Goal: Information Seeking & Learning: Learn about a topic

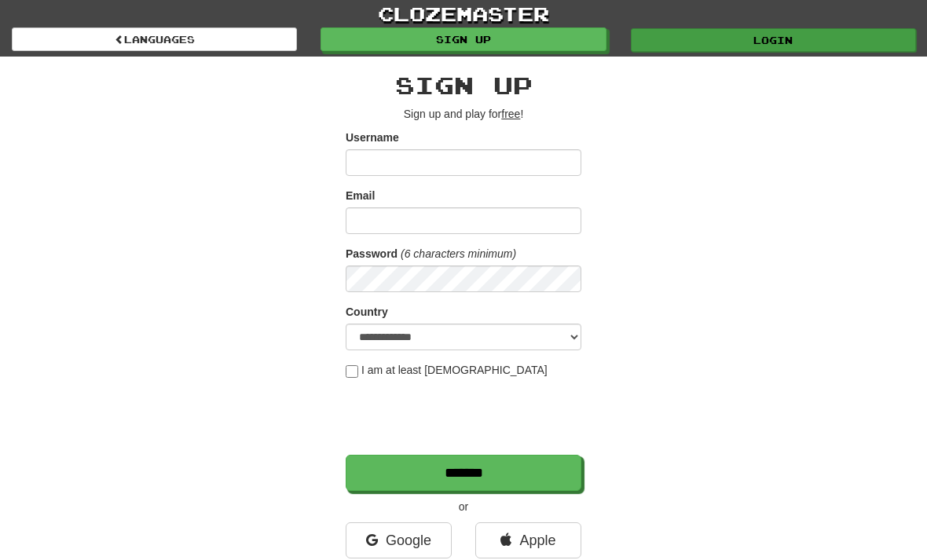
click at [778, 39] on link "Login" at bounding box center [773, 40] width 285 height 24
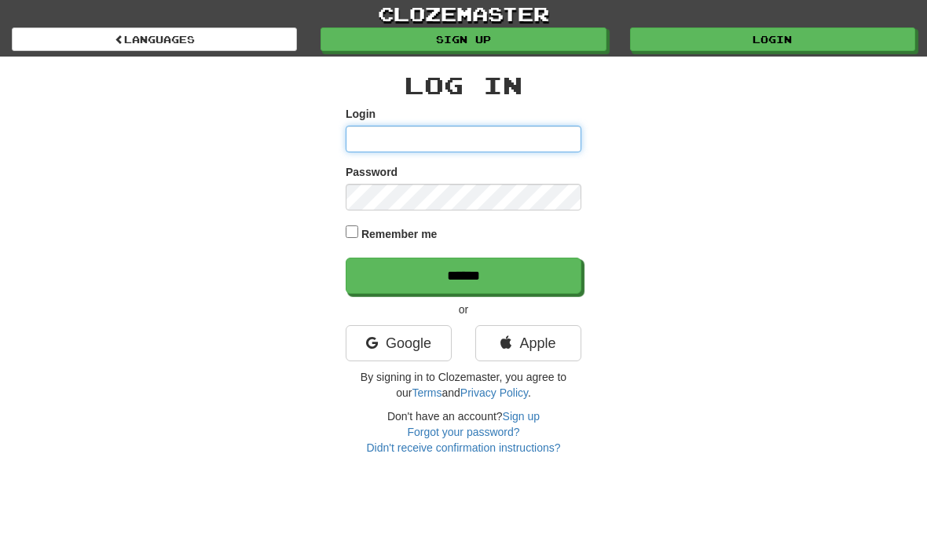
type input "**********"
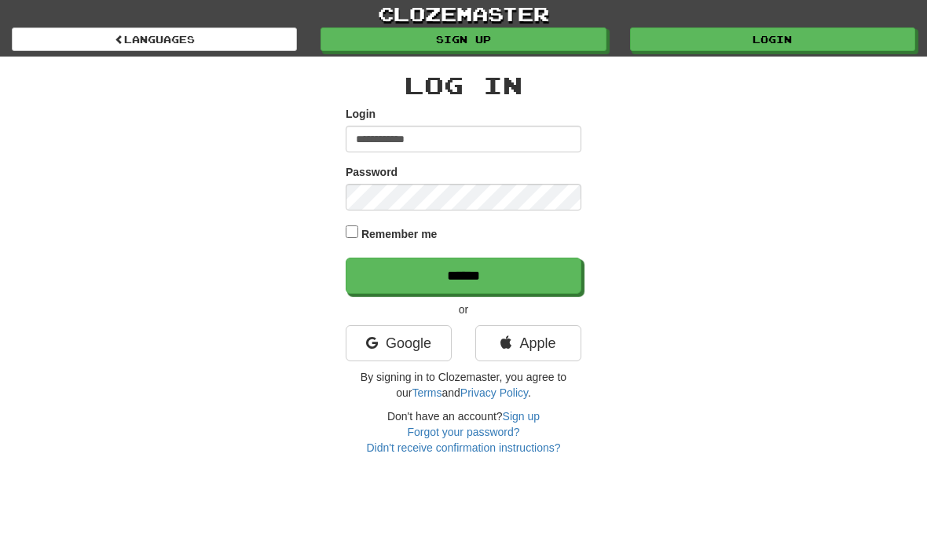
click at [464, 274] on input "******" at bounding box center [464, 276] width 236 height 36
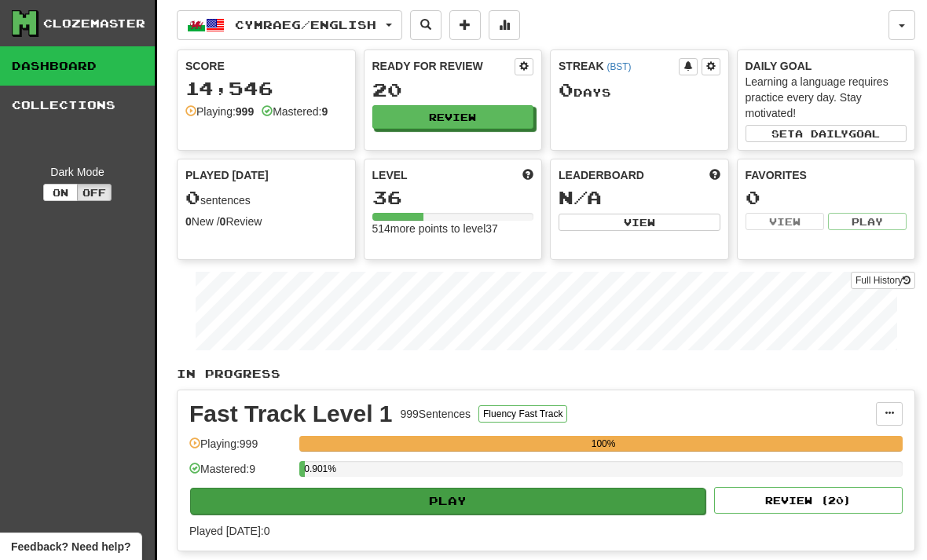
click at [452, 496] on button "Play" at bounding box center [447, 501] width 515 height 27
select select "**"
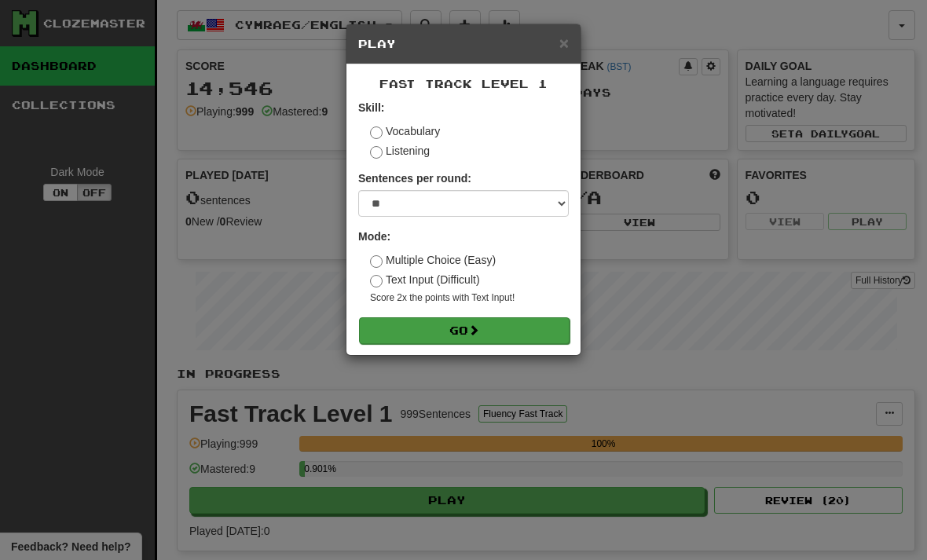
click at [463, 318] on button "Go" at bounding box center [464, 330] width 211 height 27
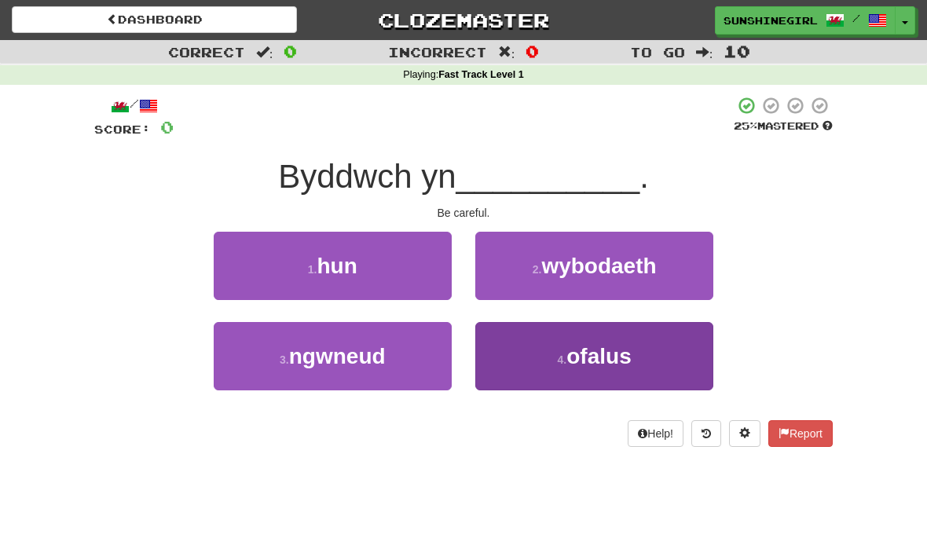
click at [621, 358] on span "ofalus" at bounding box center [599, 356] width 64 height 24
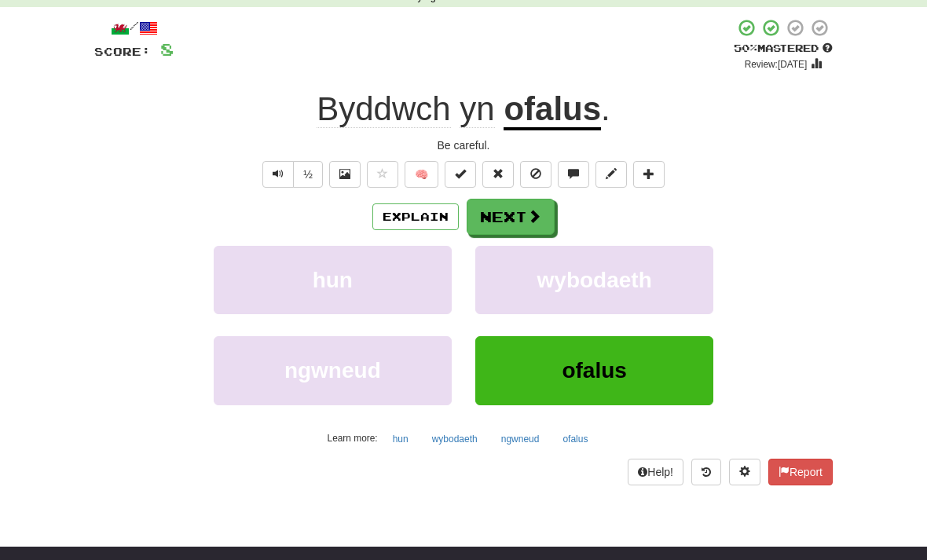
scroll to position [77, 0]
click at [512, 222] on button "Next" at bounding box center [512, 218] width 88 height 36
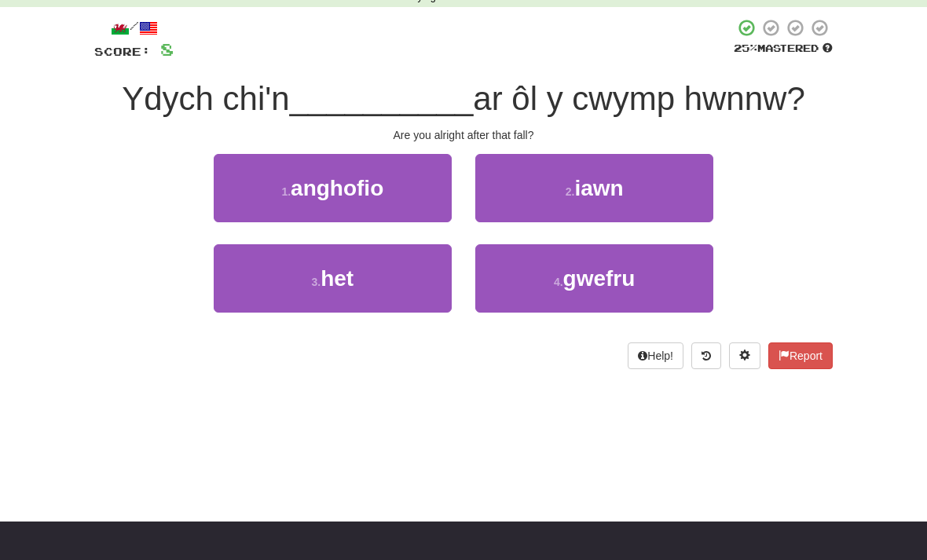
scroll to position [78, 0]
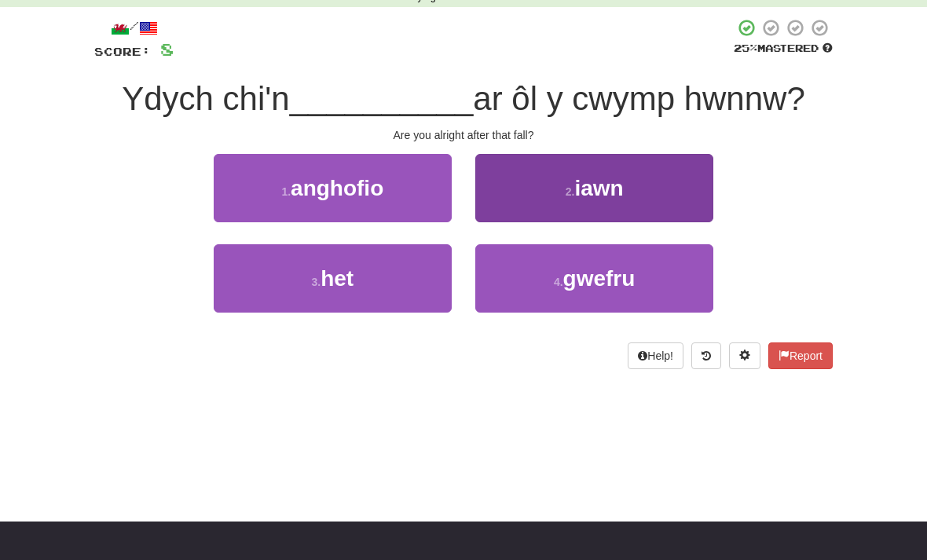
click at [628, 184] on button "2 . iawn" at bounding box center [594, 188] width 238 height 68
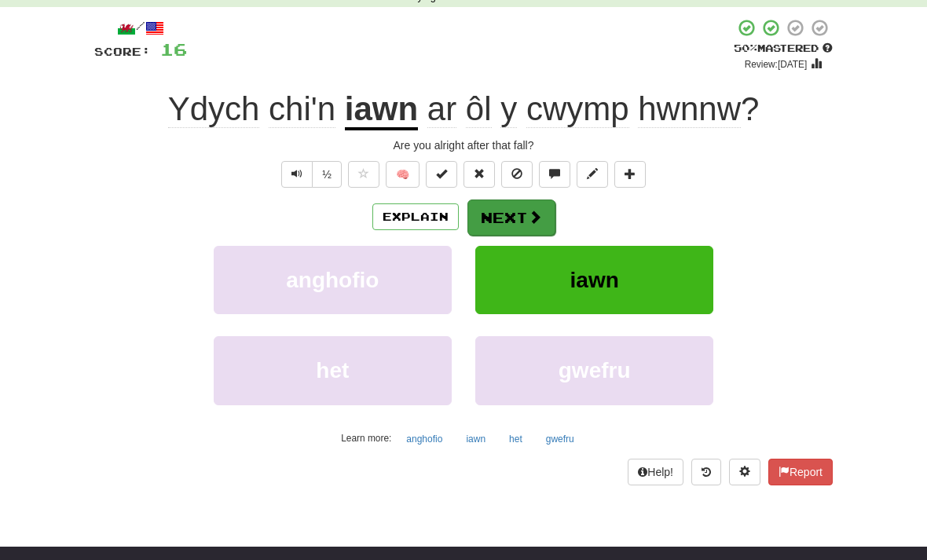
click at [511, 207] on button "Next" at bounding box center [512, 218] width 88 height 36
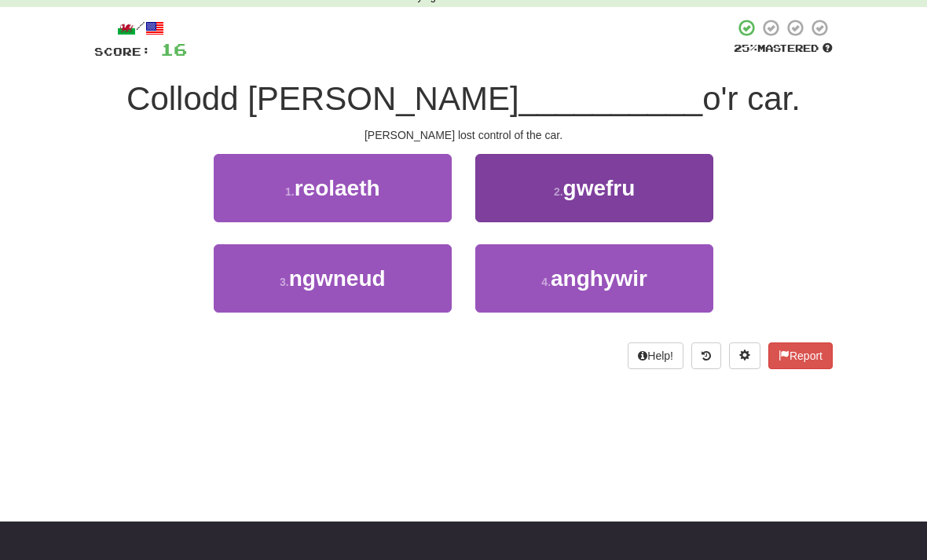
click at [624, 188] on span "gwefru" at bounding box center [599, 188] width 72 height 24
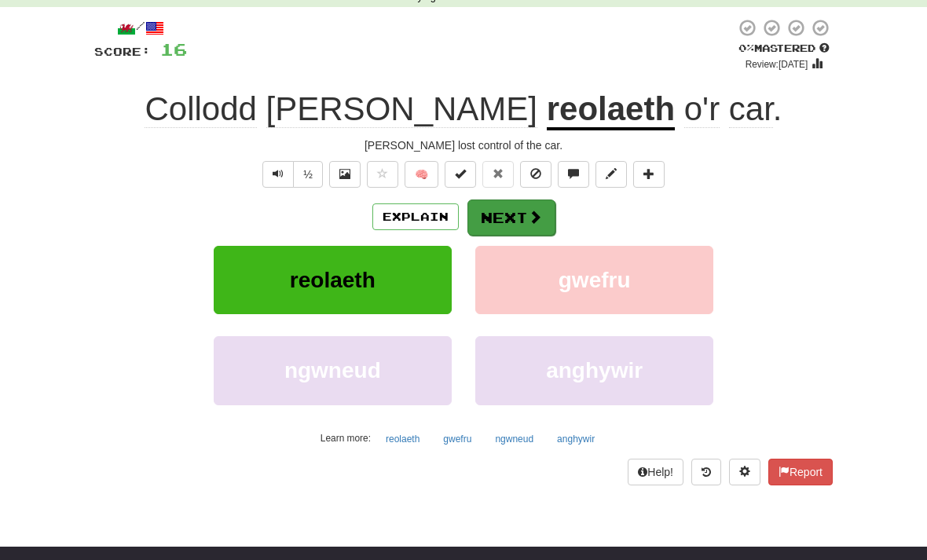
click at [511, 210] on button "Next" at bounding box center [512, 218] width 88 height 36
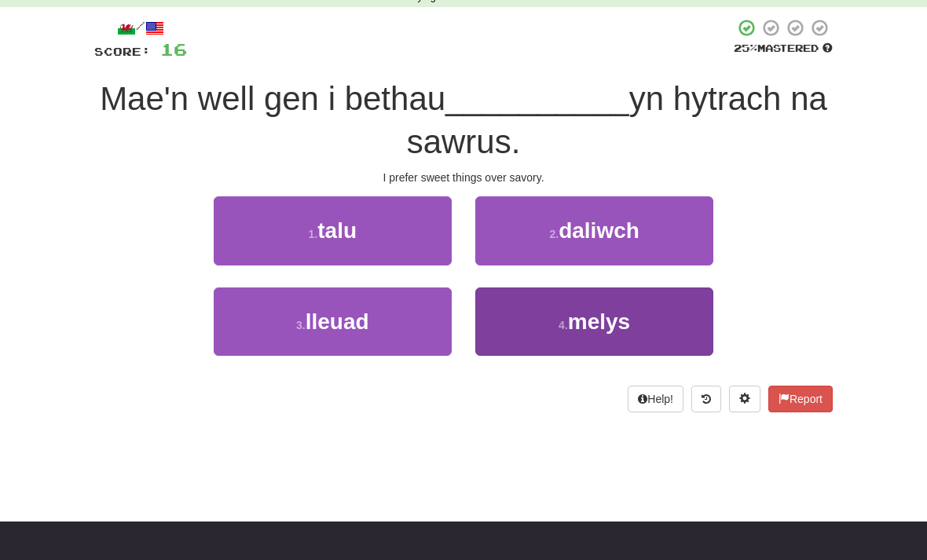
click at [604, 320] on span "melys" at bounding box center [599, 322] width 62 height 24
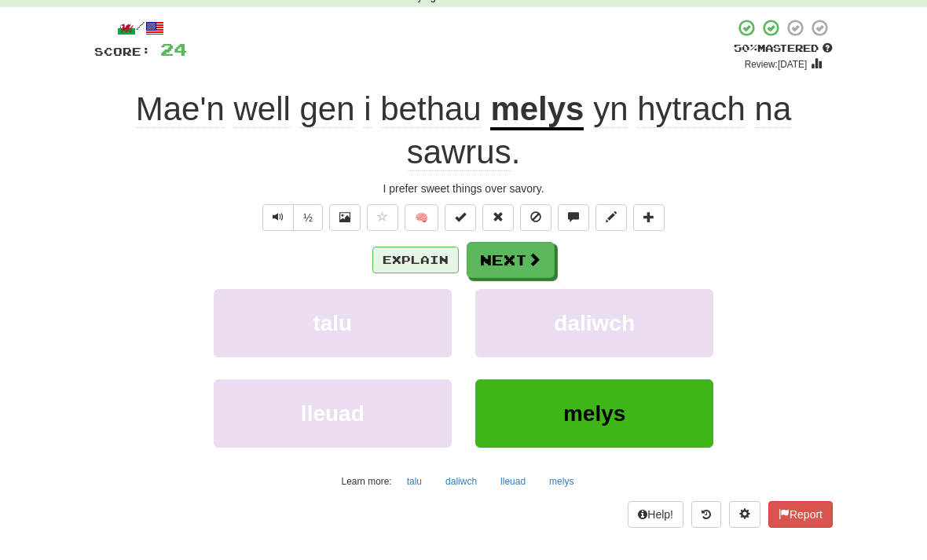
click at [425, 247] on button "Explain" at bounding box center [415, 260] width 86 height 27
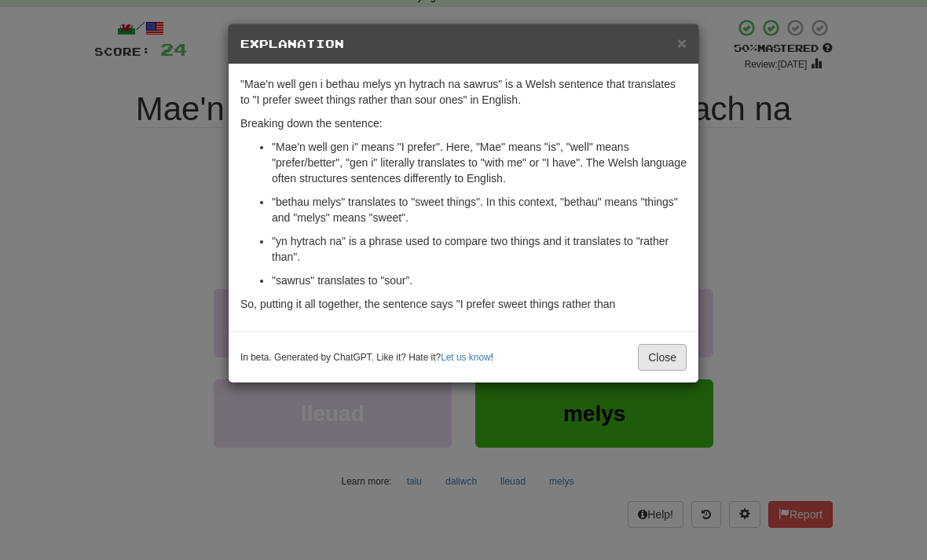
click at [662, 363] on button "Close" at bounding box center [662, 357] width 49 height 27
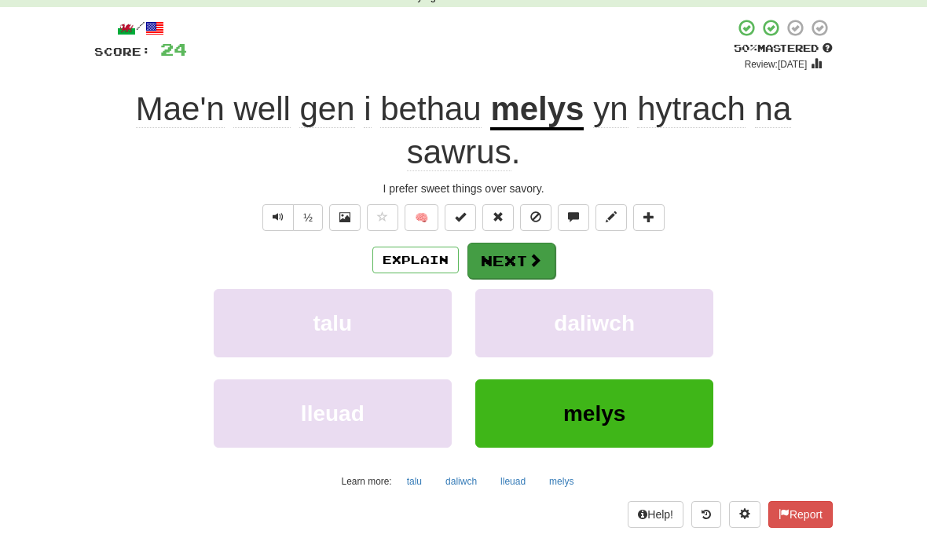
click at [512, 250] on button "Next" at bounding box center [512, 261] width 88 height 36
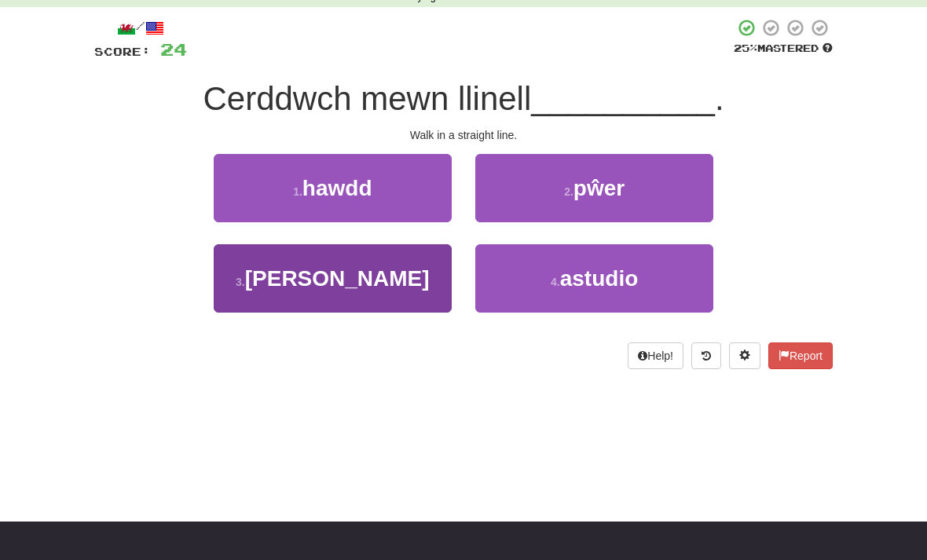
click at [371, 277] on button "3 . syth" at bounding box center [333, 278] width 238 height 68
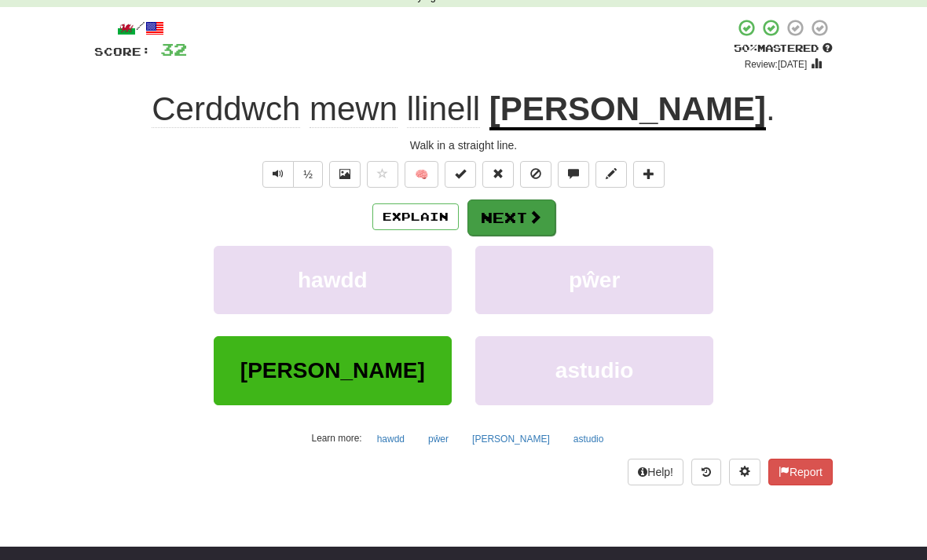
click at [511, 215] on button "Next" at bounding box center [512, 218] width 88 height 36
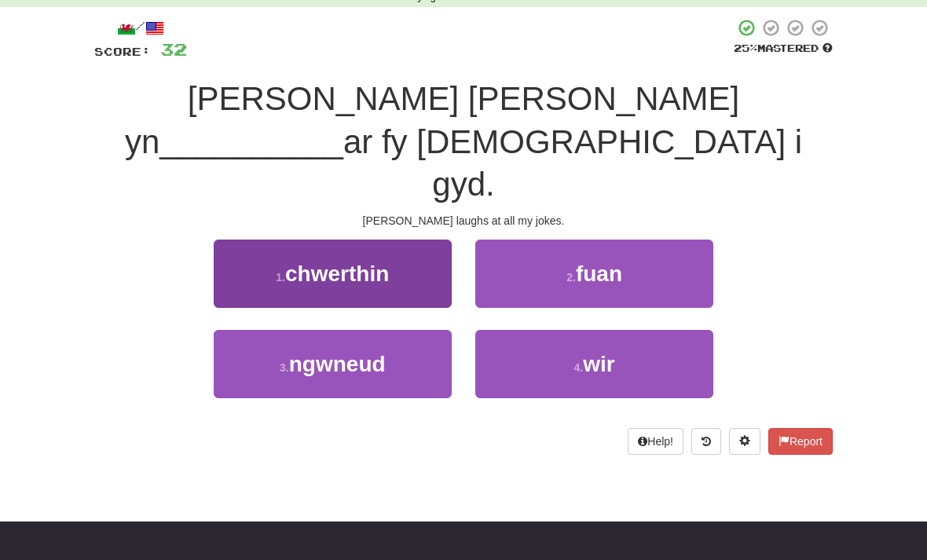
click at [370, 262] on span "chwerthin" at bounding box center [337, 274] width 104 height 24
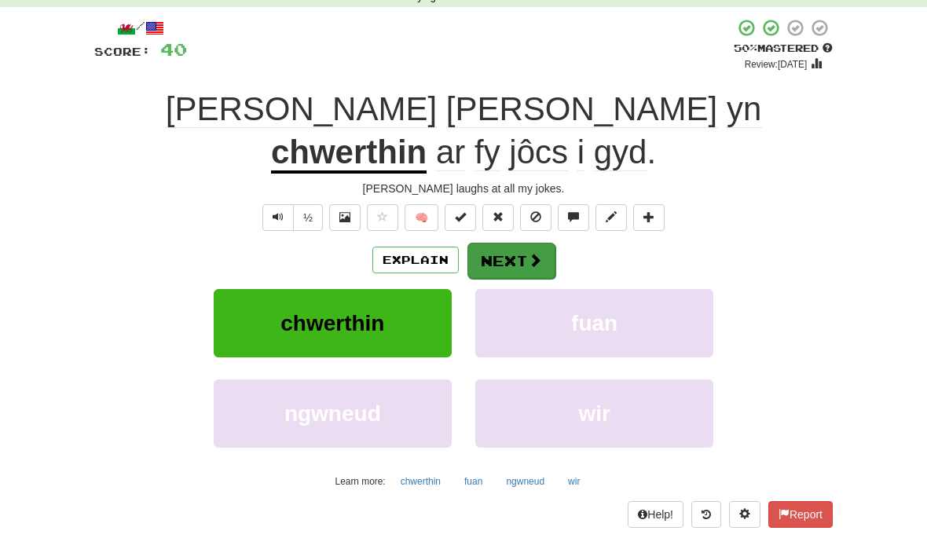
click at [504, 243] on button "Next" at bounding box center [512, 261] width 88 height 36
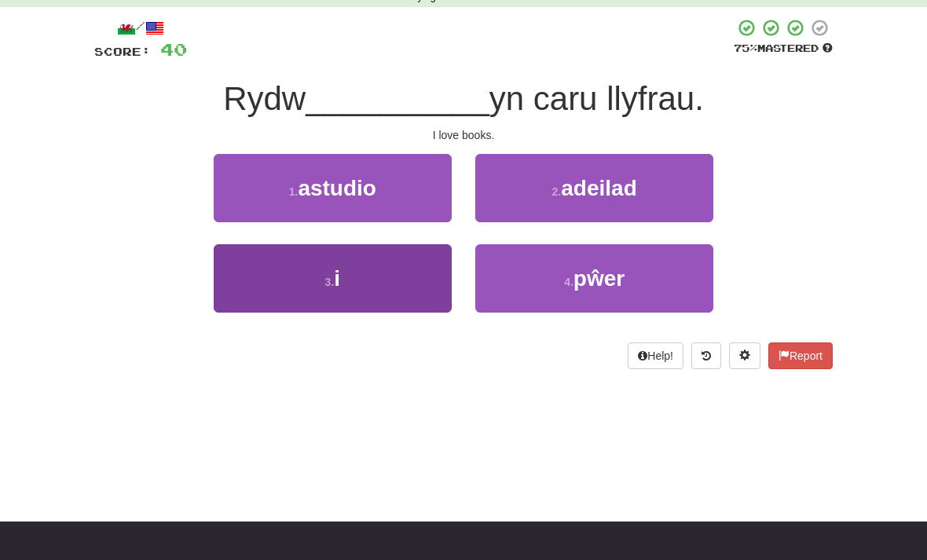
click at [339, 277] on span "i" at bounding box center [337, 278] width 6 height 24
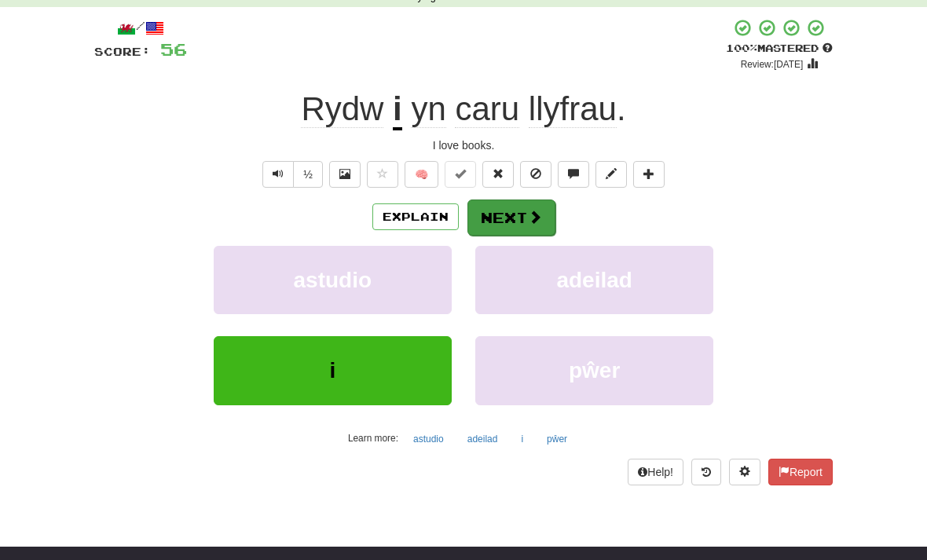
click at [514, 213] on button "Next" at bounding box center [512, 218] width 88 height 36
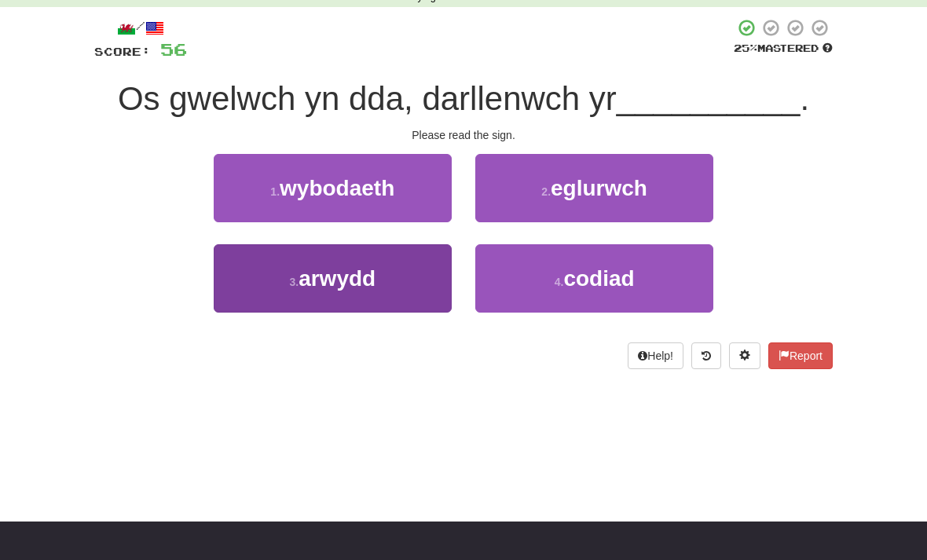
click at [352, 284] on span "arwydd" at bounding box center [337, 278] width 77 height 24
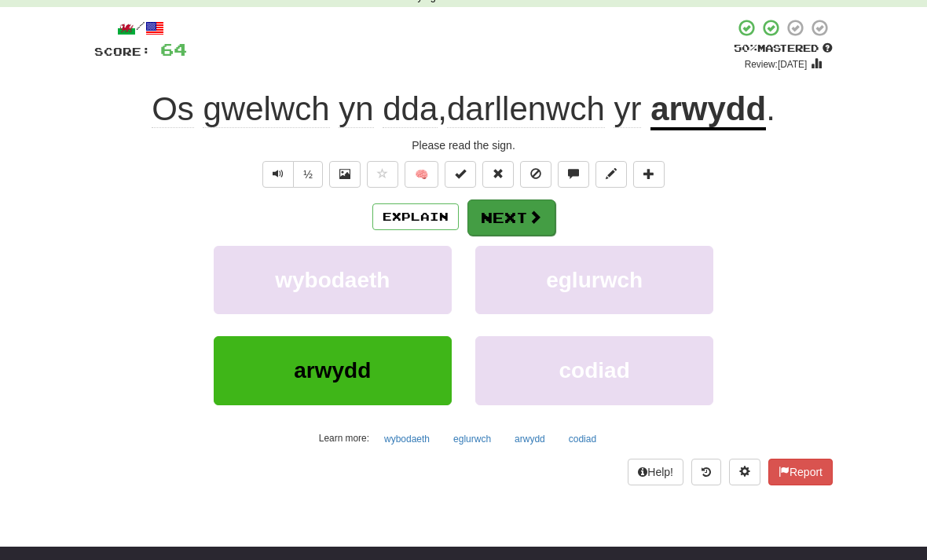
click at [512, 214] on button "Next" at bounding box center [512, 218] width 88 height 36
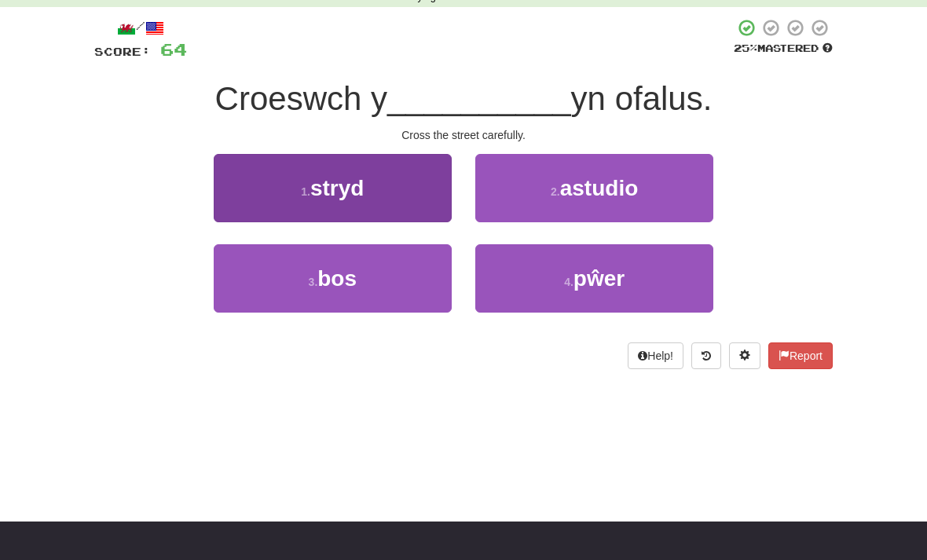
click at [356, 185] on span "stryd" at bounding box center [336, 188] width 53 height 24
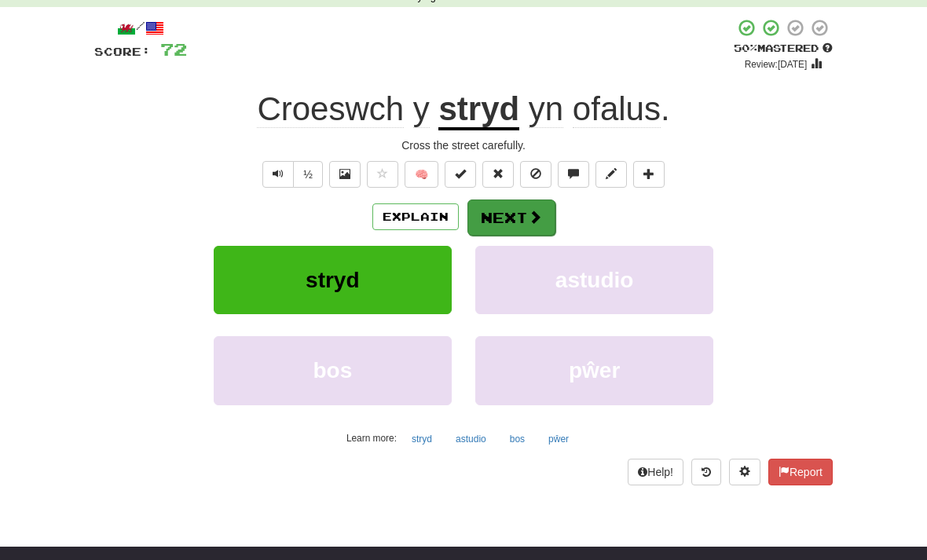
click at [504, 216] on button "Next" at bounding box center [512, 218] width 88 height 36
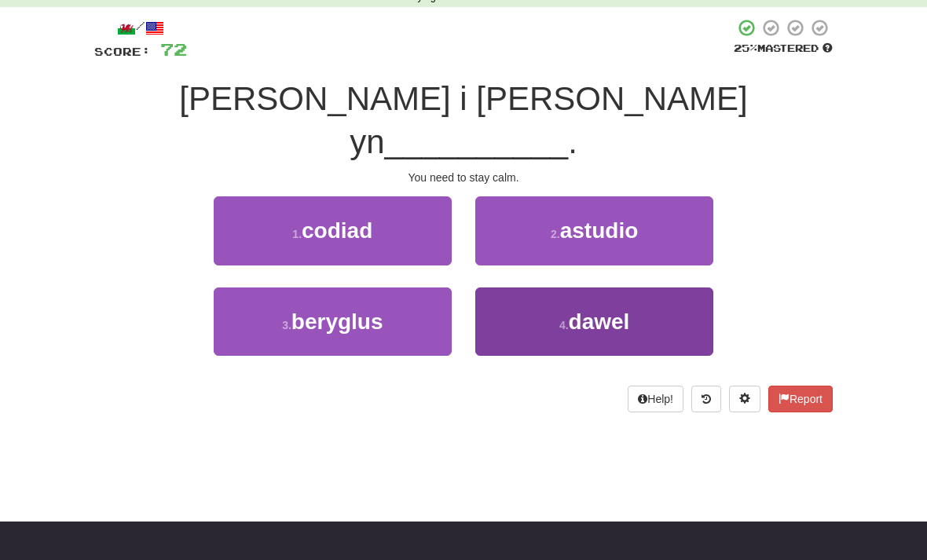
click at [581, 310] on span "dawel" at bounding box center [599, 322] width 61 height 24
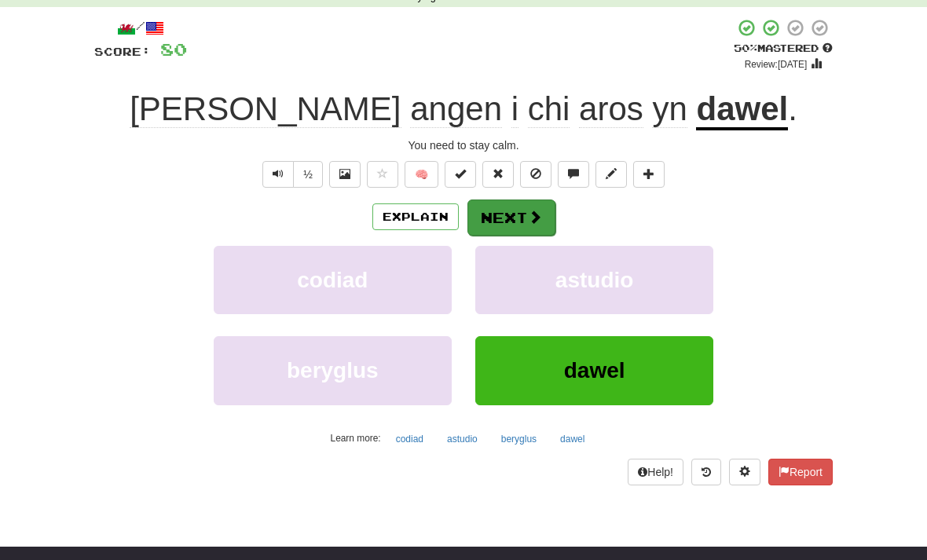
click at [512, 215] on button "Next" at bounding box center [512, 218] width 88 height 36
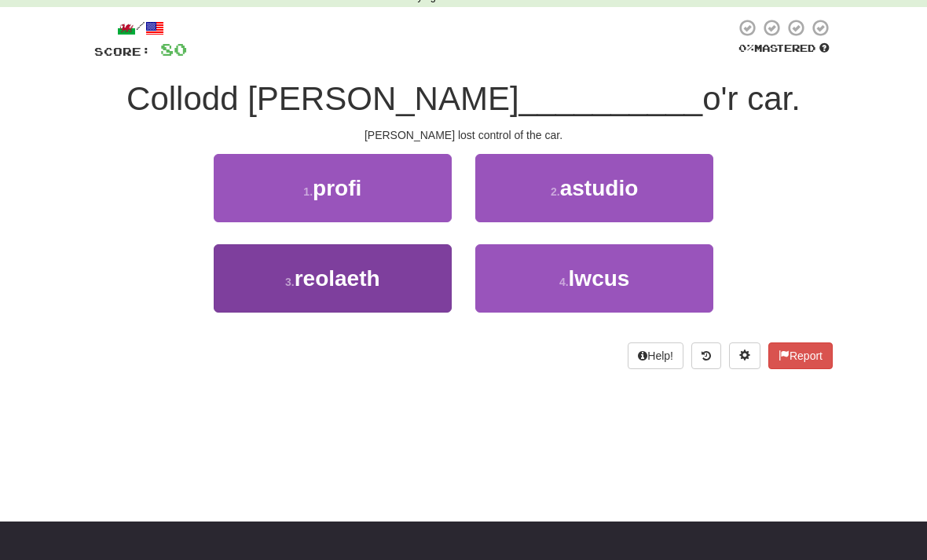
click at [350, 279] on span "reolaeth" at bounding box center [338, 278] width 86 height 24
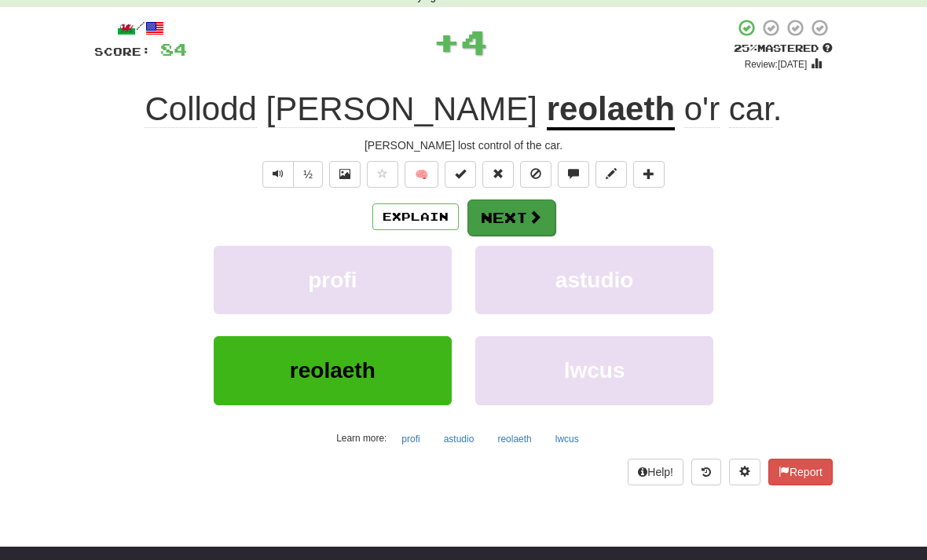
click at [509, 210] on button "Next" at bounding box center [512, 218] width 88 height 36
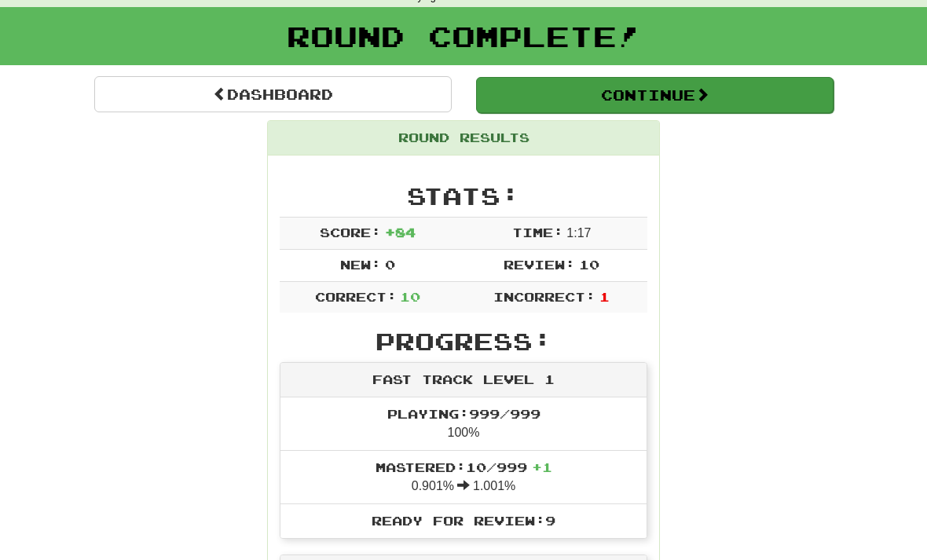
click at [633, 86] on button "Continue" at bounding box center [655, 95] width 358 height 36
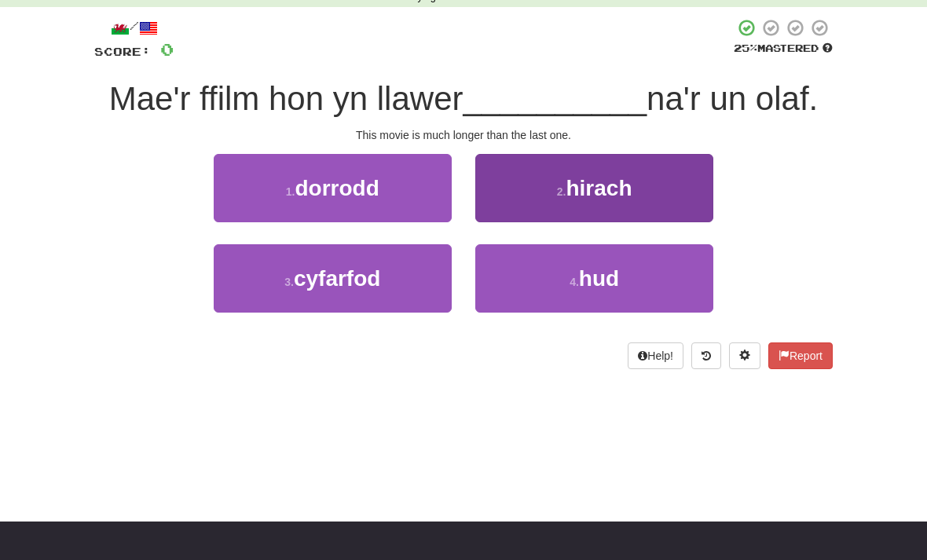
click at [607, 188] on span "hirach" at bounding box center [599, 188] width 66 height 24
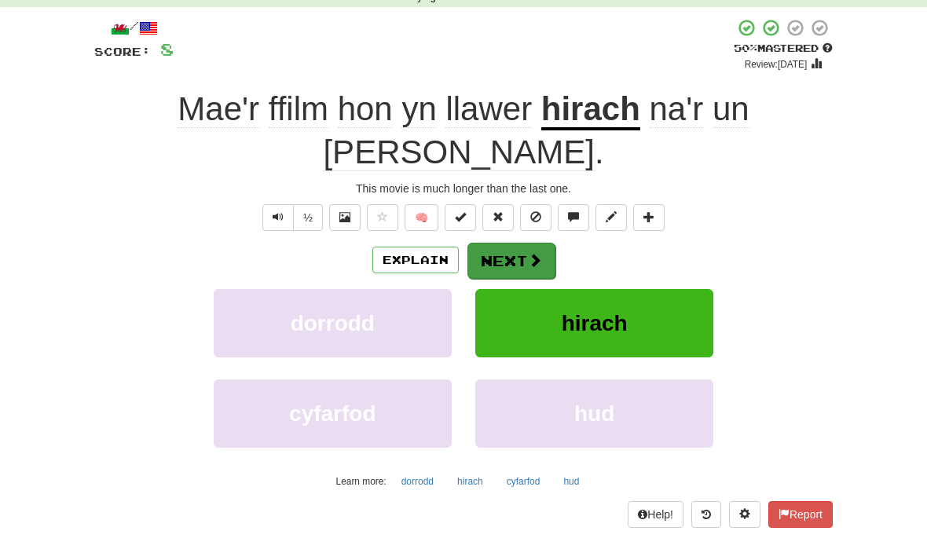
click at [514, 243] on button "Next" at bounding box center [512, 261] width 88 height 36
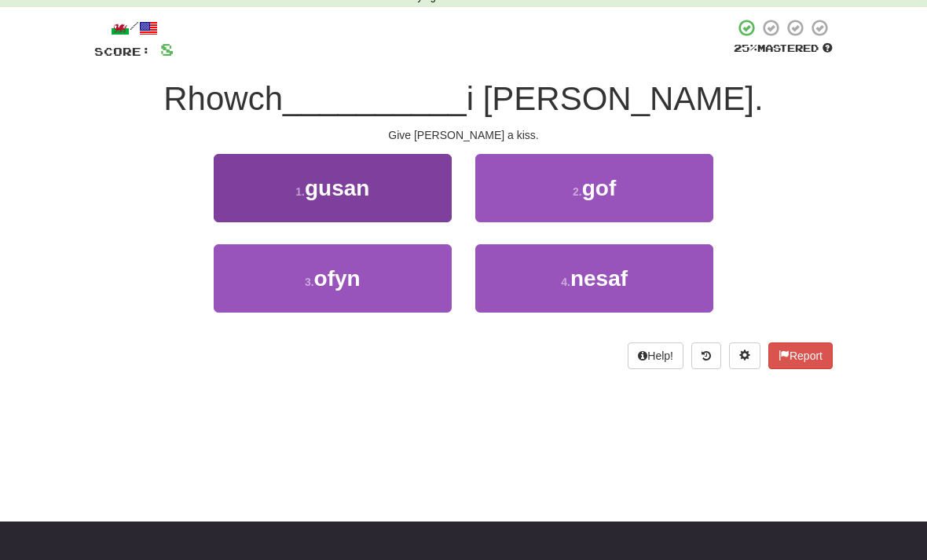
click at [369, 188] on span "gusan" at bounding box center [337, 188] width 64 height 24
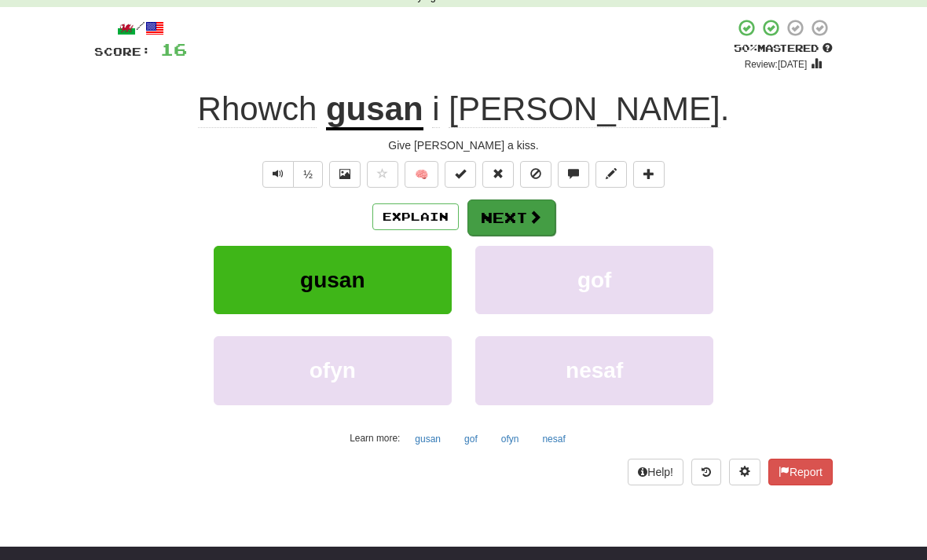
click at [508, 215] on button "Next" at bounding box center [512, 218] width 88 height 36
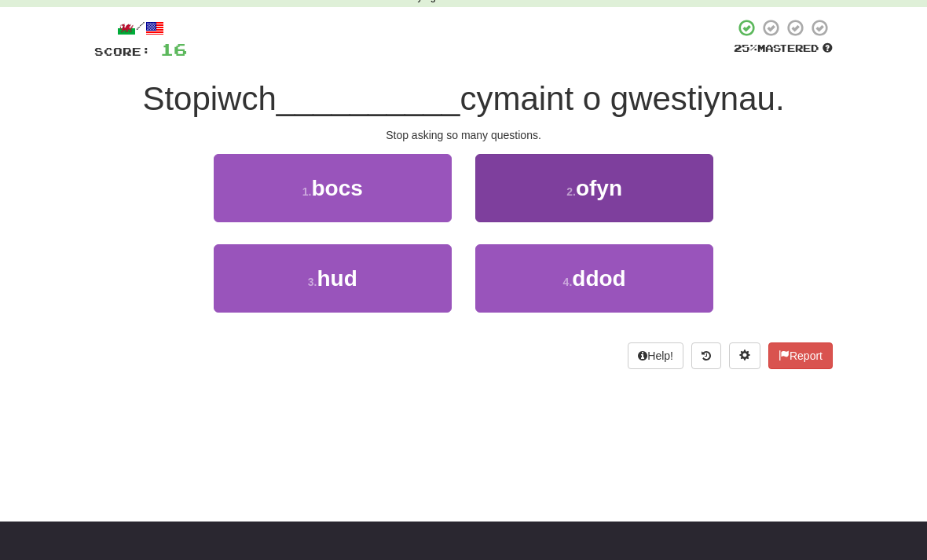
click at [591, 200] on button "2 . ofyn" at bounding box center [594, 188] width 238 height 68
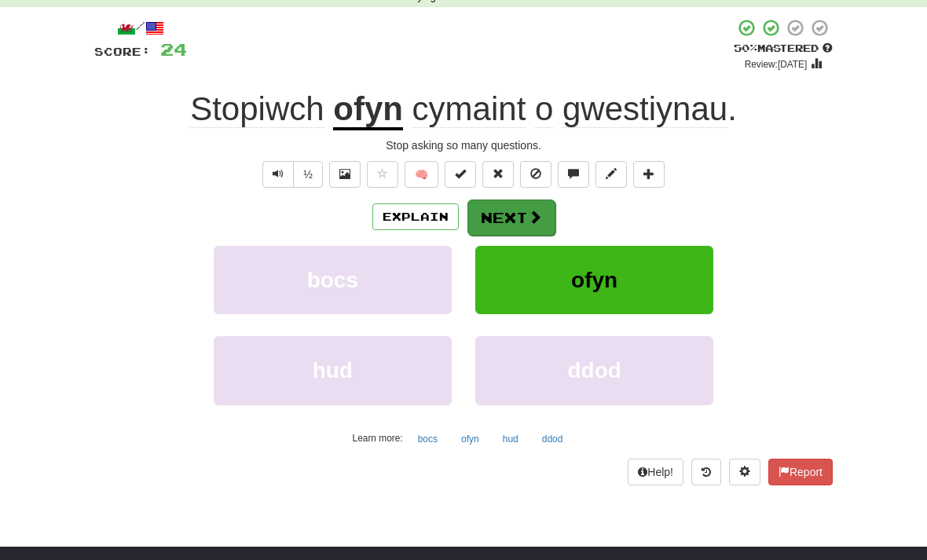
click at [509, 216] on button "Next" at bounding box center [512, 218] width 88 height 36
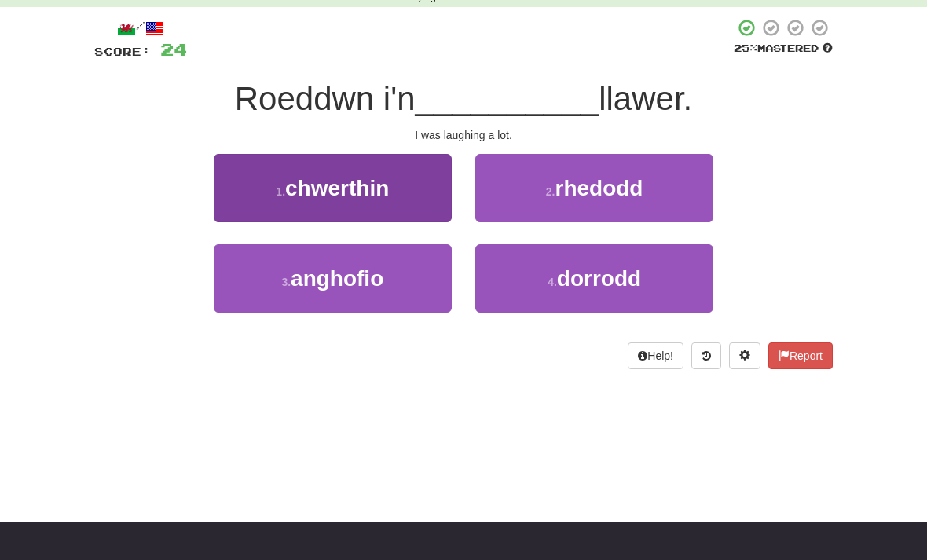
click at [366, 180] on span "chwerthin" at bounding box center [337, 188] width 104 height 24
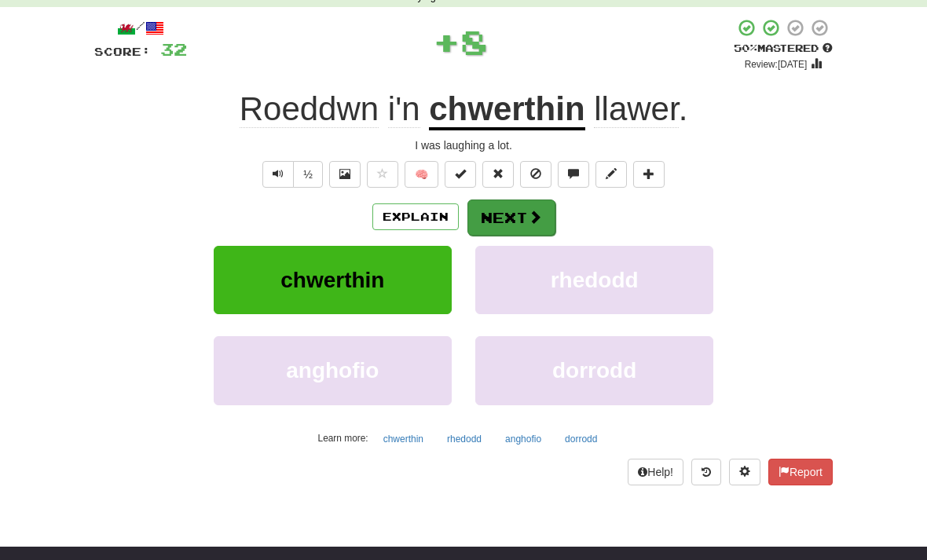
click at [503, 212] on button "Next" at bounding box center [512, 218] width 88 height 36
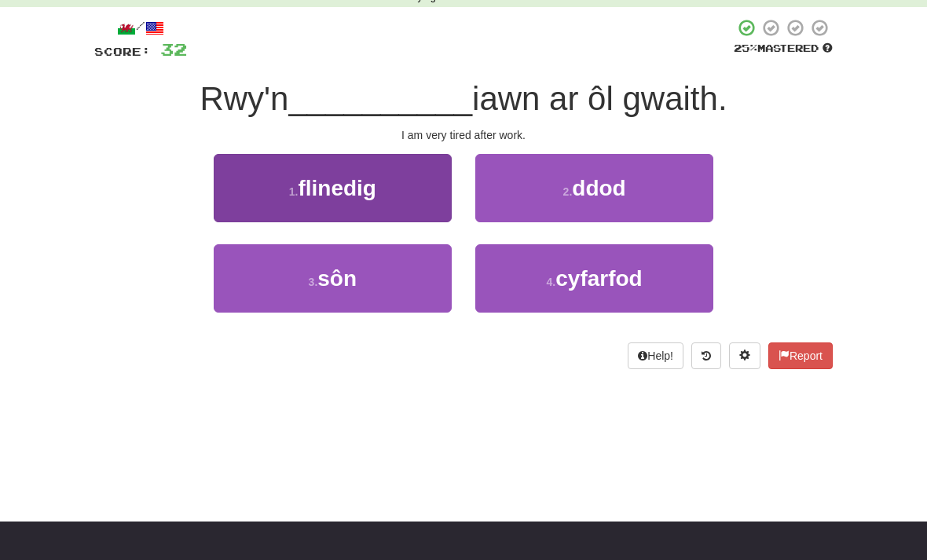
click at [359, 184] on span "flinedig" at bounding box center [337, 188] width 79 height 24
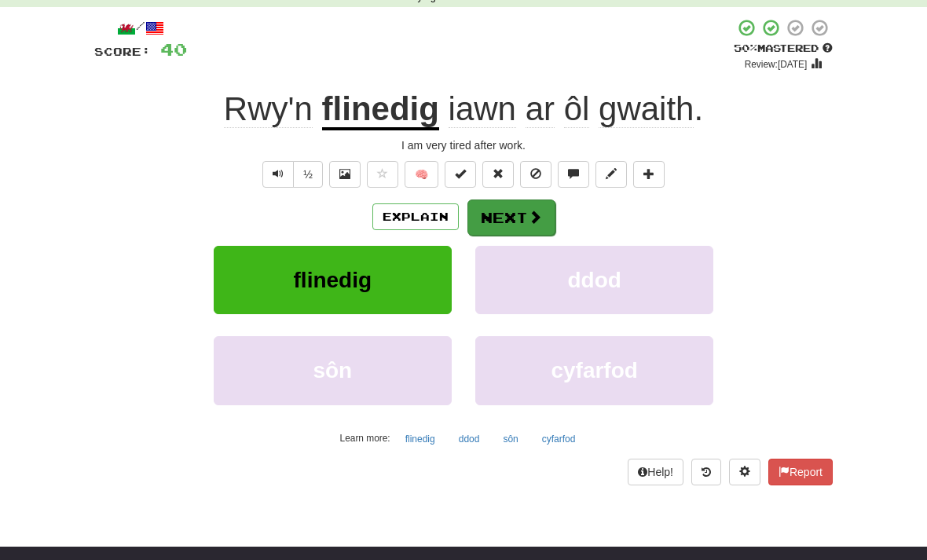
click at [505, 212] on button "Next" at bounding box center [512, 218] width 88 height 36
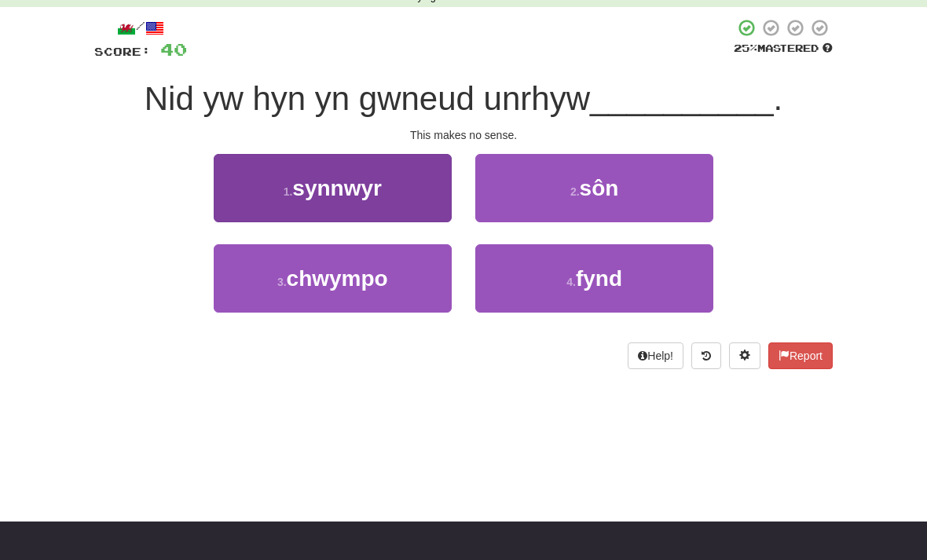
click at [378, 187] on span "synnwyr" at bounding box center [337, 188] width 90 height 24
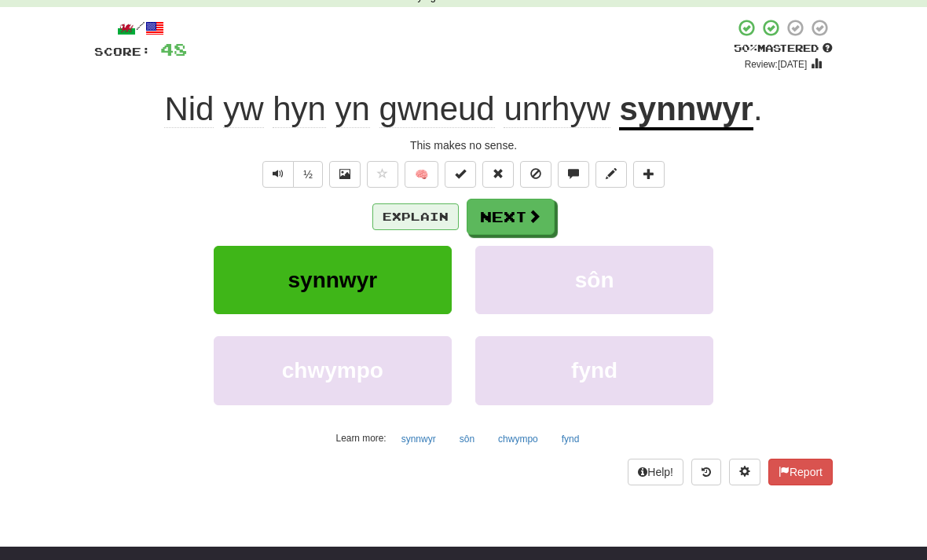
click at [417, 211] on button "Explain" at bounding box center [415, 217] width 86 height 27
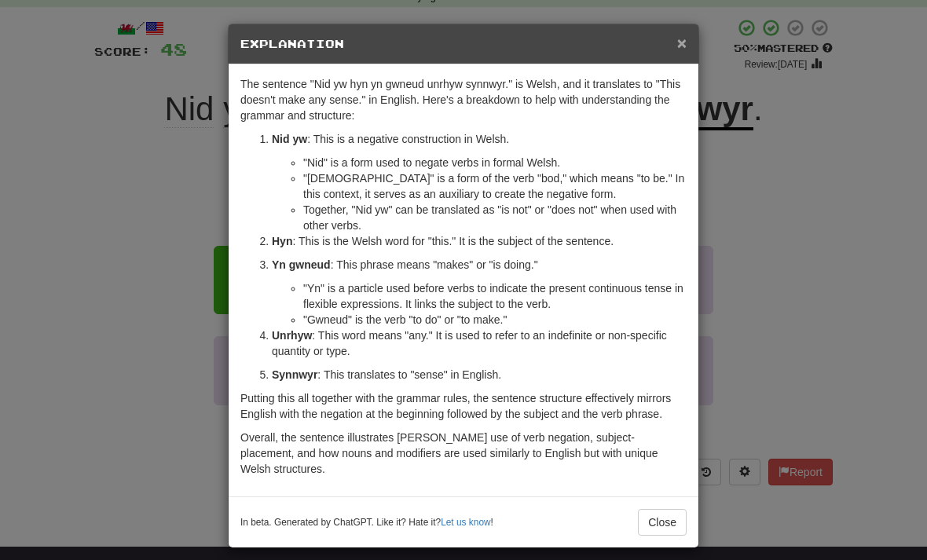
click at [681, 39] on span "×" at bounding box center [681, 43] width 9 height 18
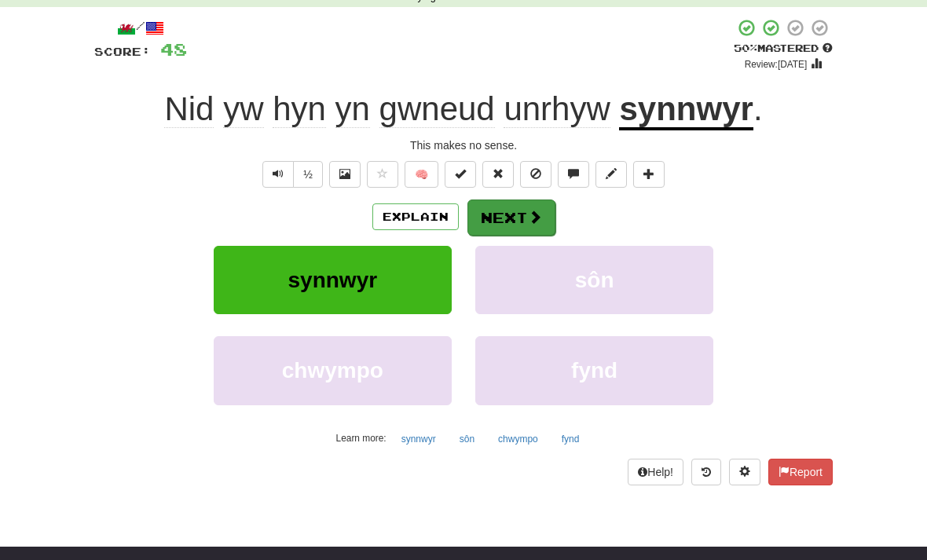
click at [517, 224] on button "Next" at bounding box center [512, 218] width 88 height 36
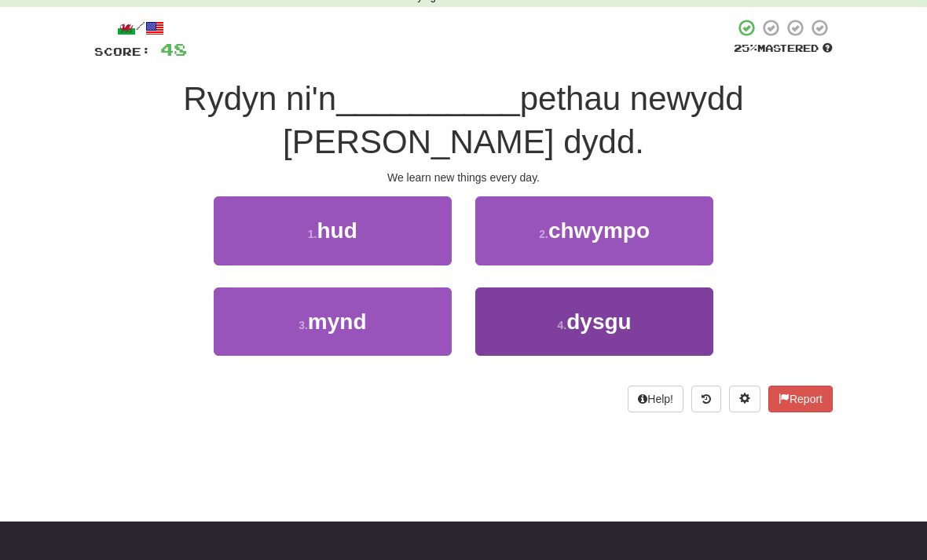
click at [584, 310] on span "dysgu" at bounding box center [599, 322] width 64 height 24
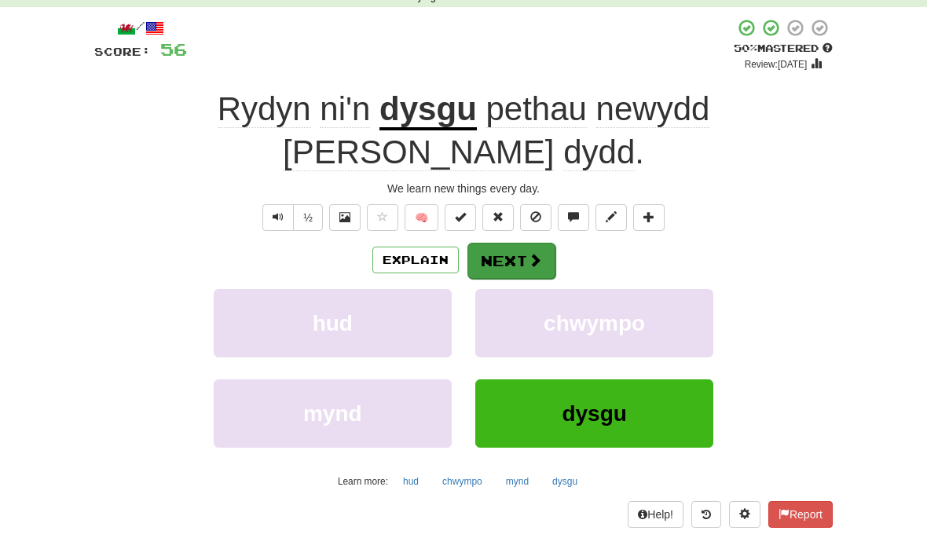
click at [508, 243] on button "Next" at bounding box center [512, 261] width 88 height 36
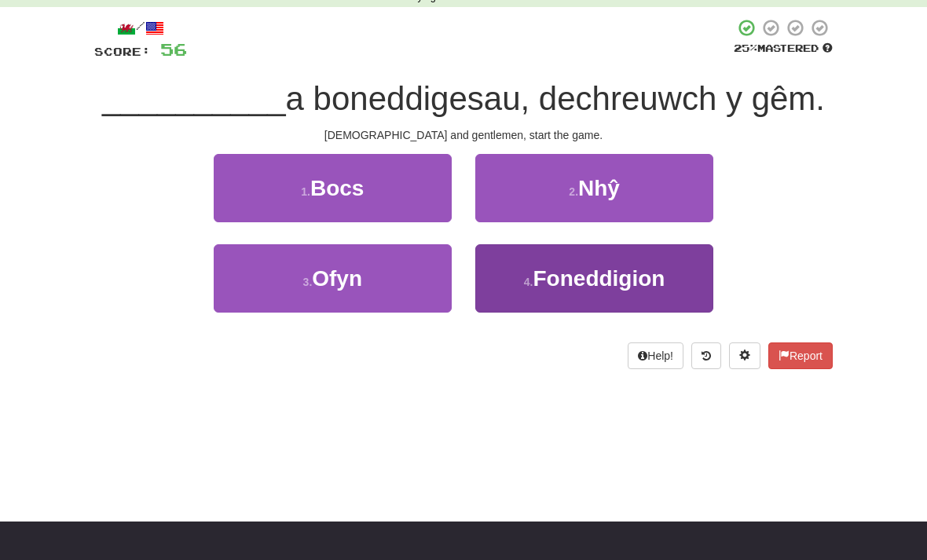
click at [575, 288] on span "Foneddigion" at bounding box center [600, 278] width 132 height 24
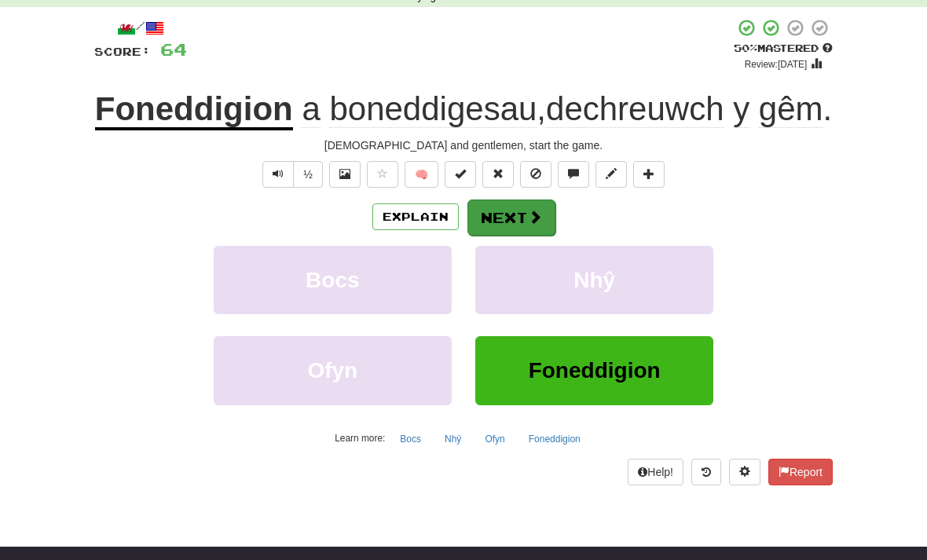
click at [503, 236] on button "Next" at bounding box center [512, 218] width 88 height 36
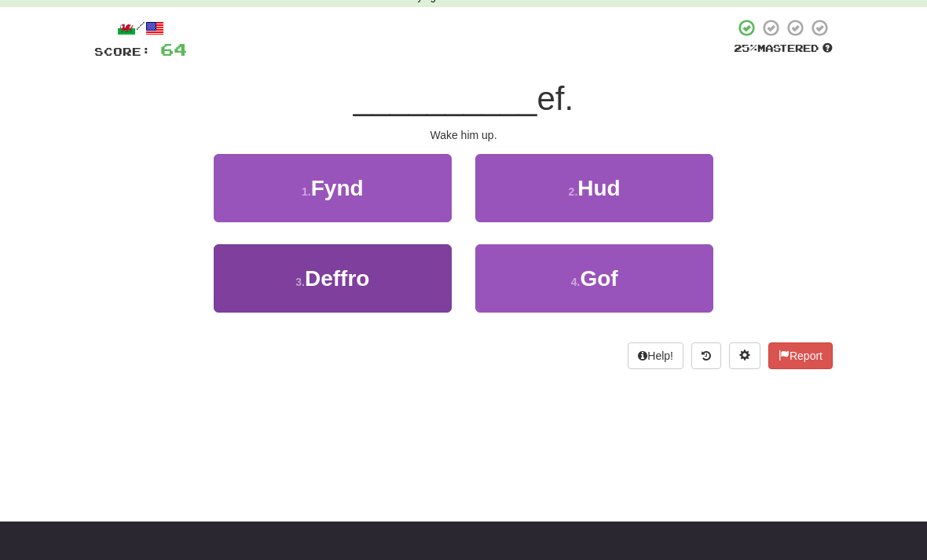
click at [354, 270] on span "Deffro" at bounding box center [337, 278] width 64 height 24
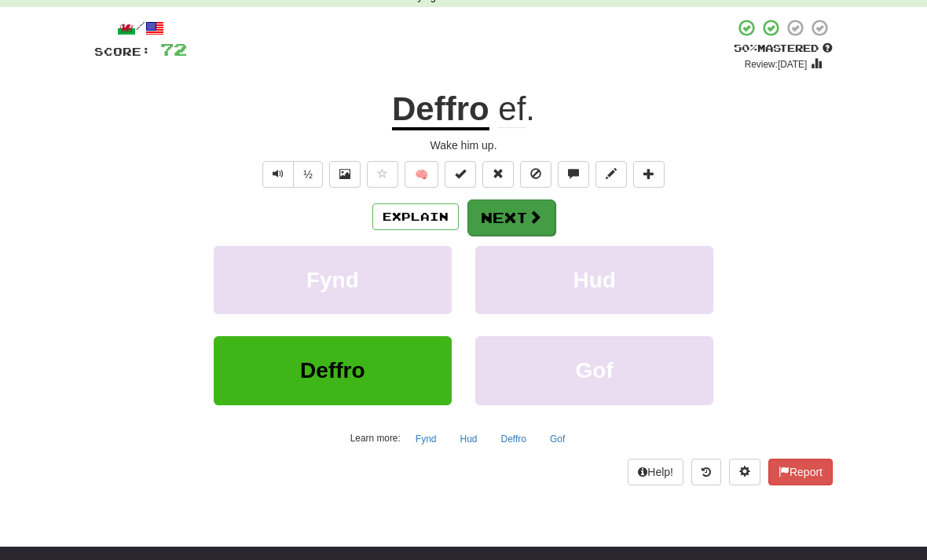
click at [519, 209] on button "Next" at bounding box center [512, 218] width 88 height 36
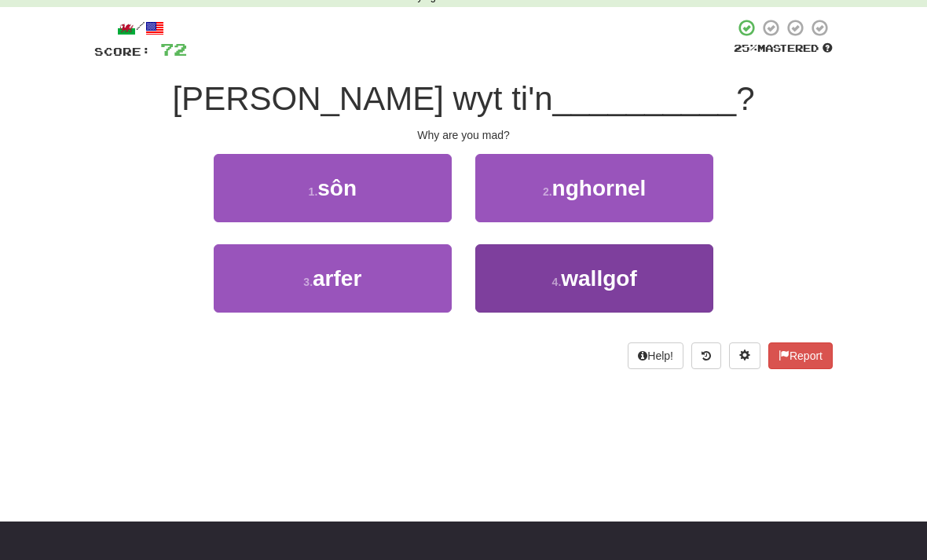
click at [561, 279] on small "4 ." at bounding box center [556, 282] width 9 height 13
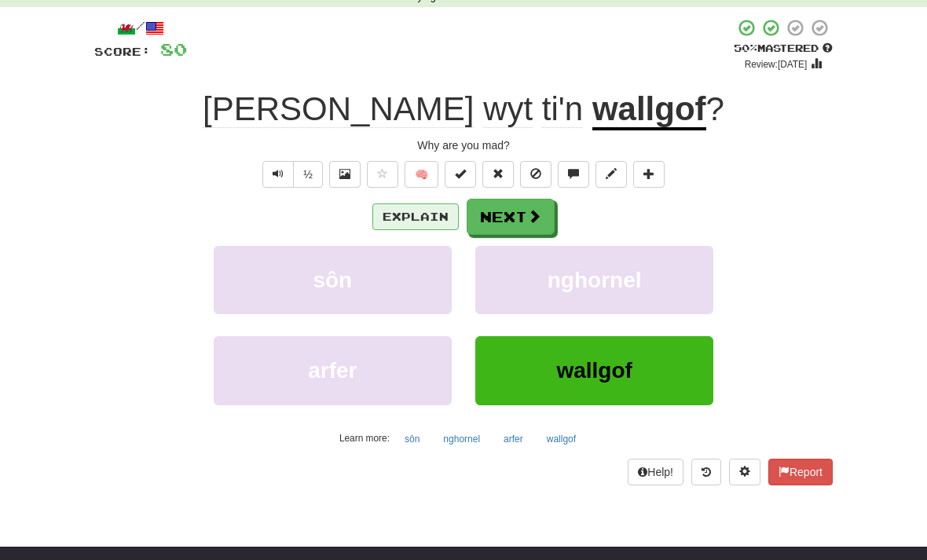
click at [417, 205] on button "Explain" at bounding box center [415, 217] width 86 height 27
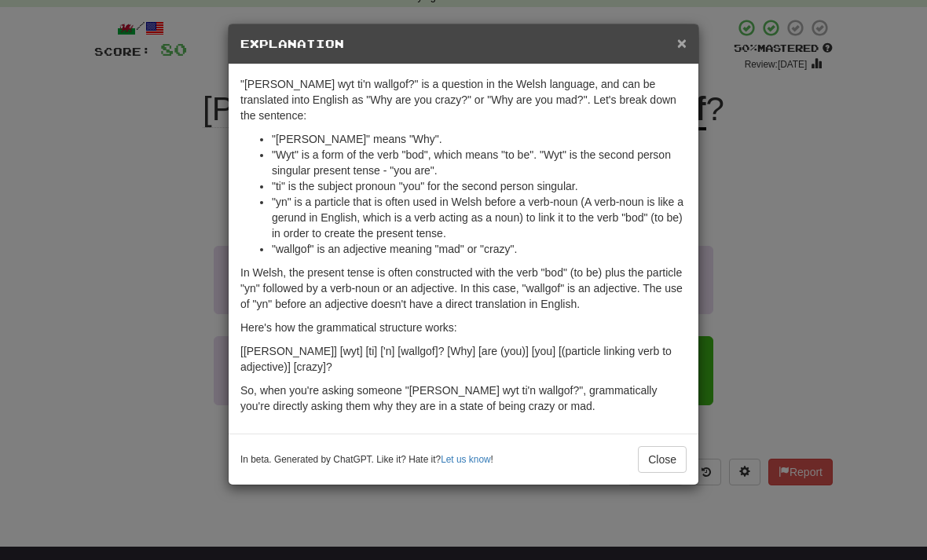
click at [681, 42] on span "×" at bounding box center [681, 43] width 9 height 18
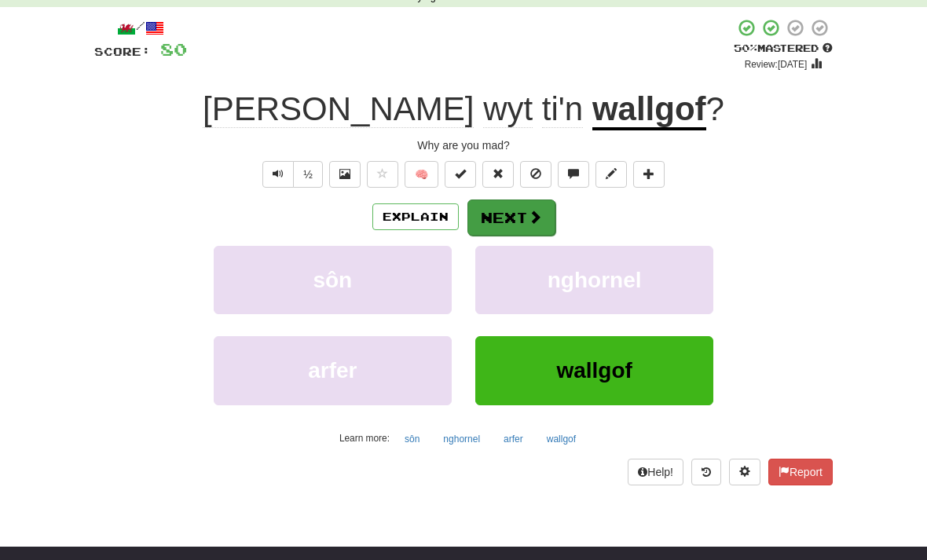
click at [500, 226] on button "Next" at bounding box center [512, 218] width 88 height 36
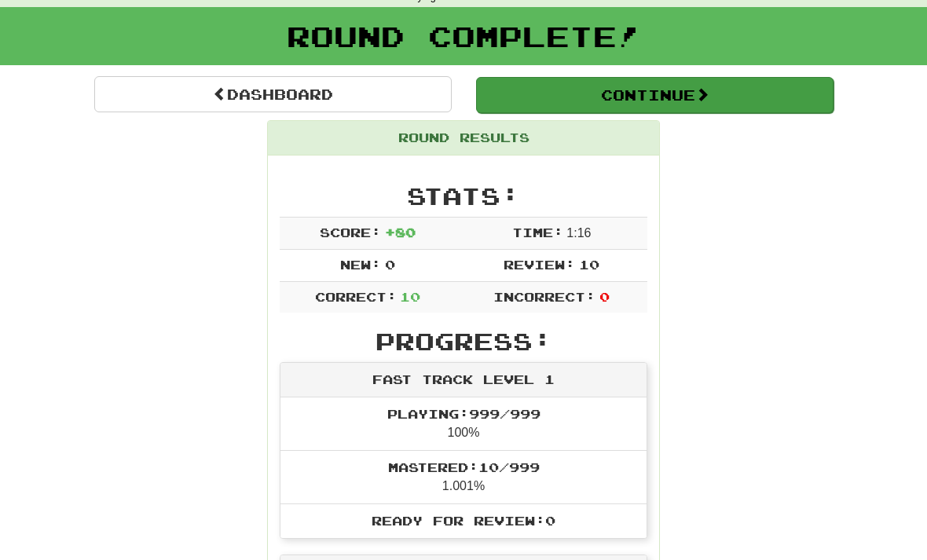
click at [647, 100] on button "Continue" at bounding box center [655, 95] width 358 height 36
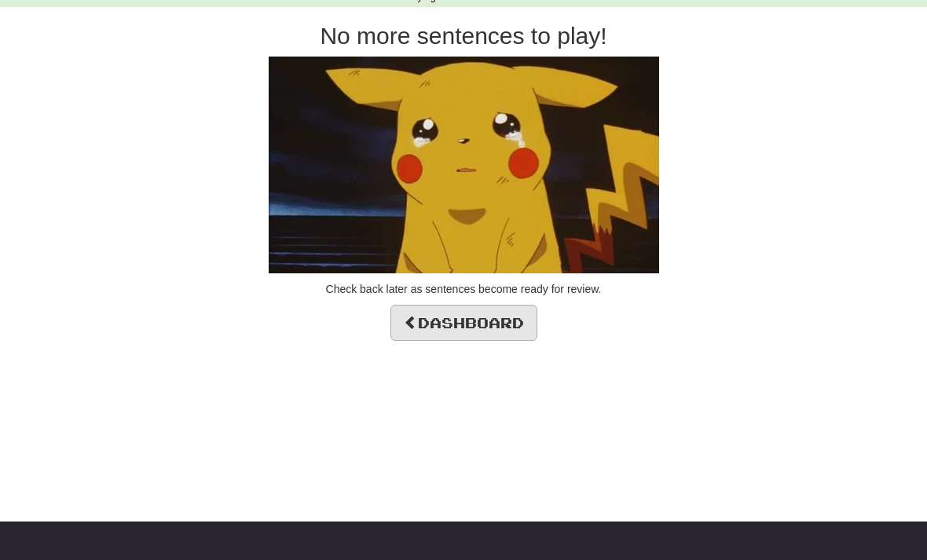
click at [479, 320] on link "Dashboard" at bounding box center [464, 323] width 147 height 36
